Goal: Task Accomplishment & Management: Manage account settings

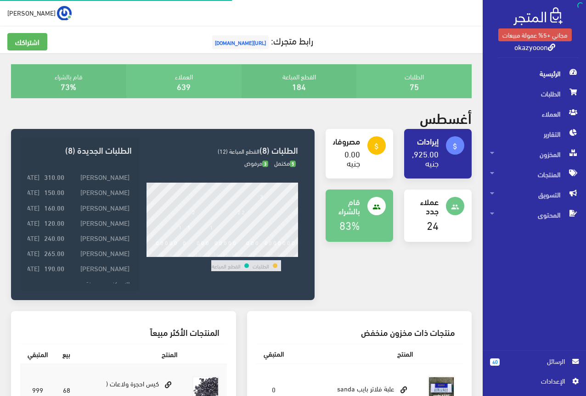
click at [549, 381] on span "اﻹعدادات" at bounding box center [530, 381] width 67 height 10
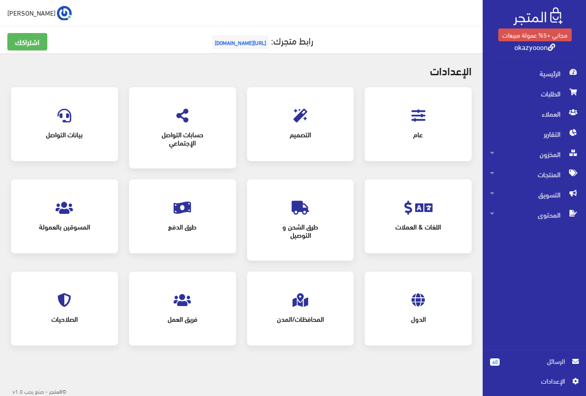
click at [422, 100] on div "عام" at bounding box center [418, 124] width 89 height 56
click at [422, 111] on icon at bounding box center [419, 116] width 14 height 14
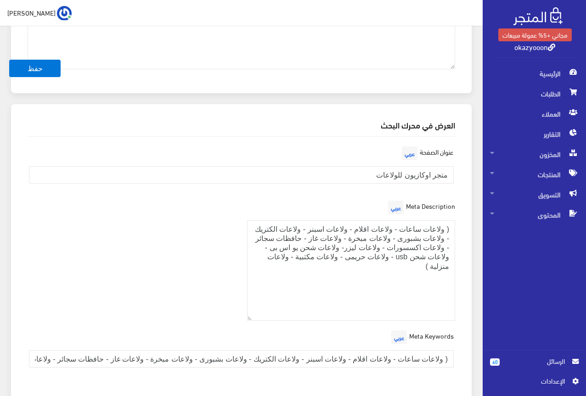
scroll to position [1313, 0]
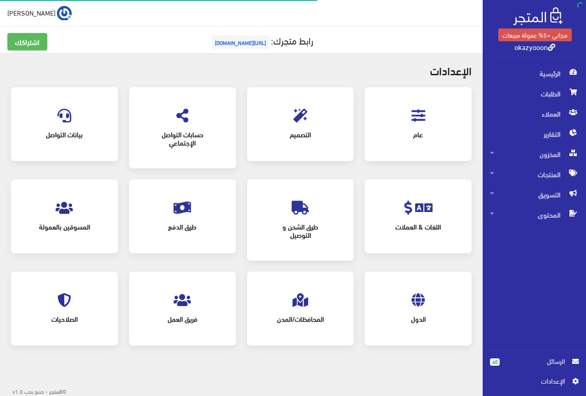
click at [299, 115] on icon at bounding box center [301, 116] width 14 height 14
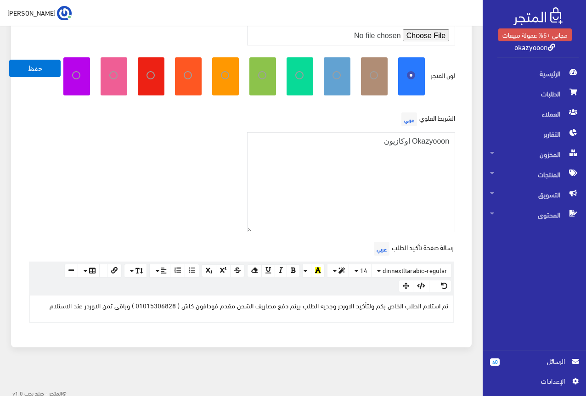
scroll to position [265, 0]
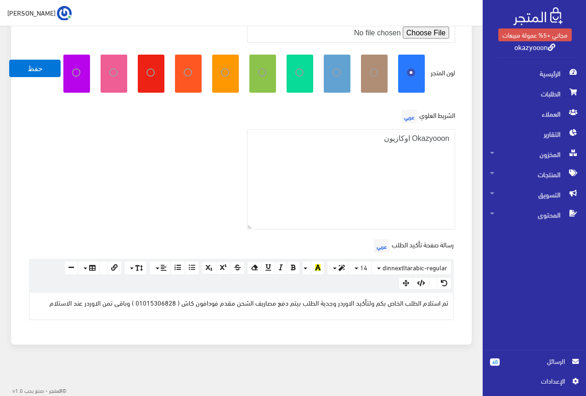
click at [276, 304] on p "تم استلام الطلب الخاص بكم ولتأكيد الاوردر وجدية الطلب بيتم دفع مصاريف الشحن مقد…" at bounding box center [241, 303] width 414 height 10
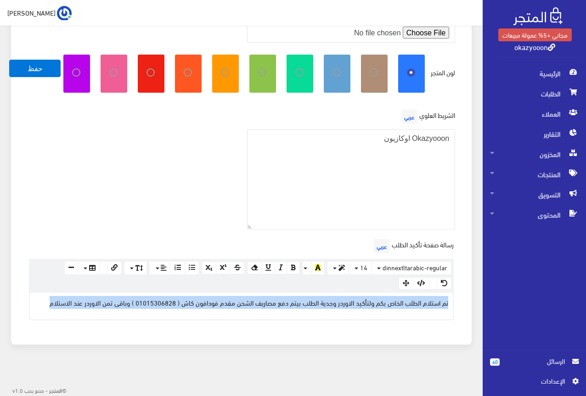
click at [276, 304] on p "تم استلام الطلب الخاص بكم ولتأكيد الاوردر وجدية الطلب بيتم دفع مصاريف الشحن مقد…" at bounding box center [241, 303] width 414 height 10
copy p "تم استلام الطلب الخاص بكم ولتأكيد الاوردر وجدية الطلب بيتم دفع مصاريف الشحن مقد…"
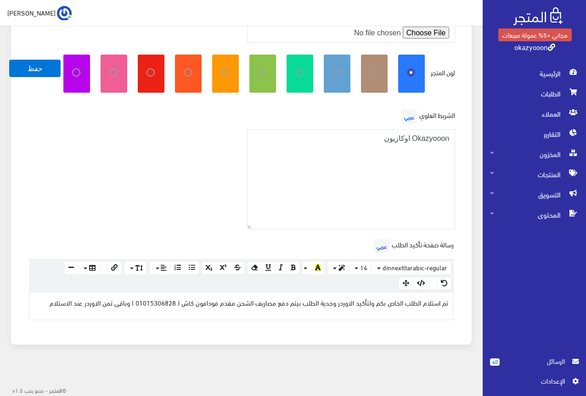
click at [214, 121] on div "الشريط العلوي عربي Okazyooon اوكازيون" at bounding box center [241, 172] width 439 height 130
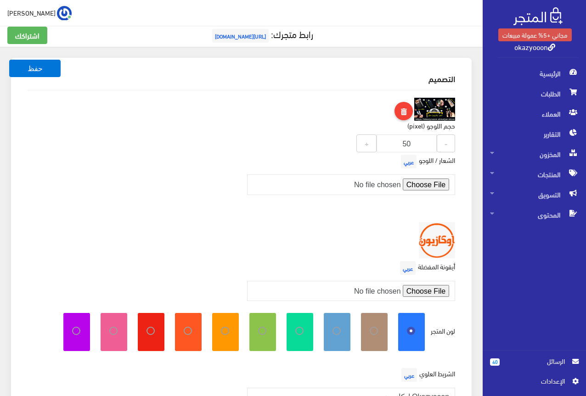
scroll to position [0, 0]
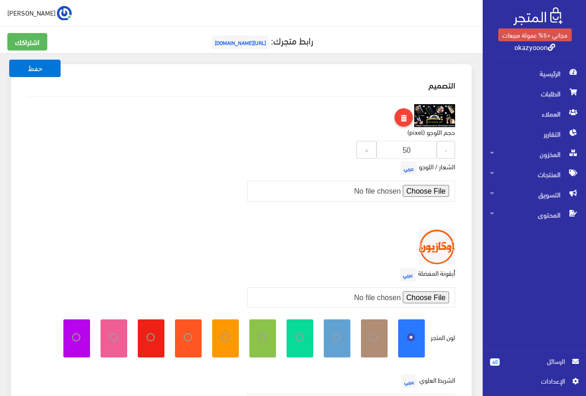
click at [20, 8] on span "جاميكا" at bounding box center [31, 12] width 48 height 11
click at [22, 51] on link "تسجيل الخروج" at bounding box center [35, 51] width 73 height 12
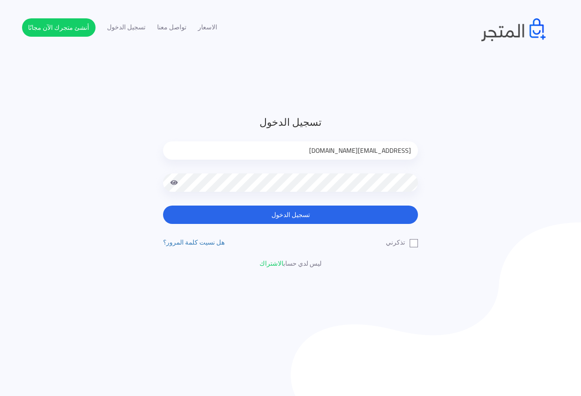
click at [388, 152] on input "[EMAIL_ADDRESS][DOMAIN_NAME]" at bounding box center [290, 150] width 255 height 18
type input "[EMAIL_ADDRESS][DOMAIN_NAME]"
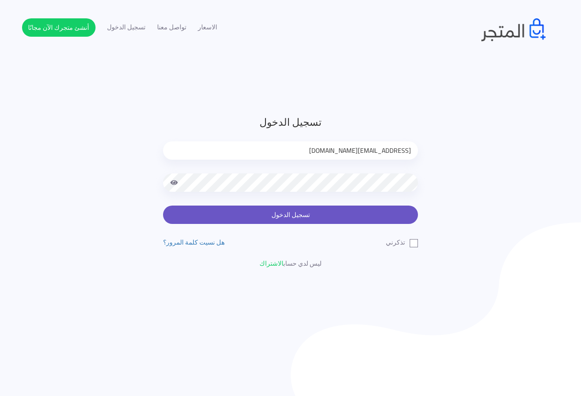
click at [393, 221] on button "تسجيل الدخول" at bounding box center [290, 215] width 255 height 18
